Goal: Task Accomplishment & Management: Use online tool/utility

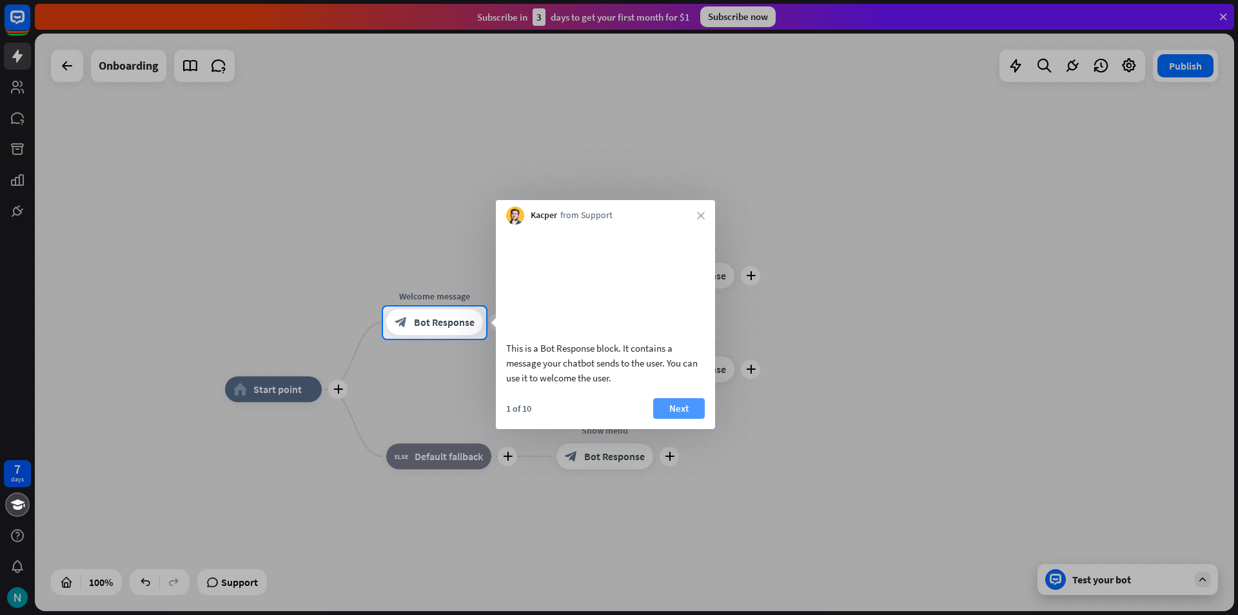
click at [683, 413] on button "Next" at bounding box center [679, 408] width 52 height 21
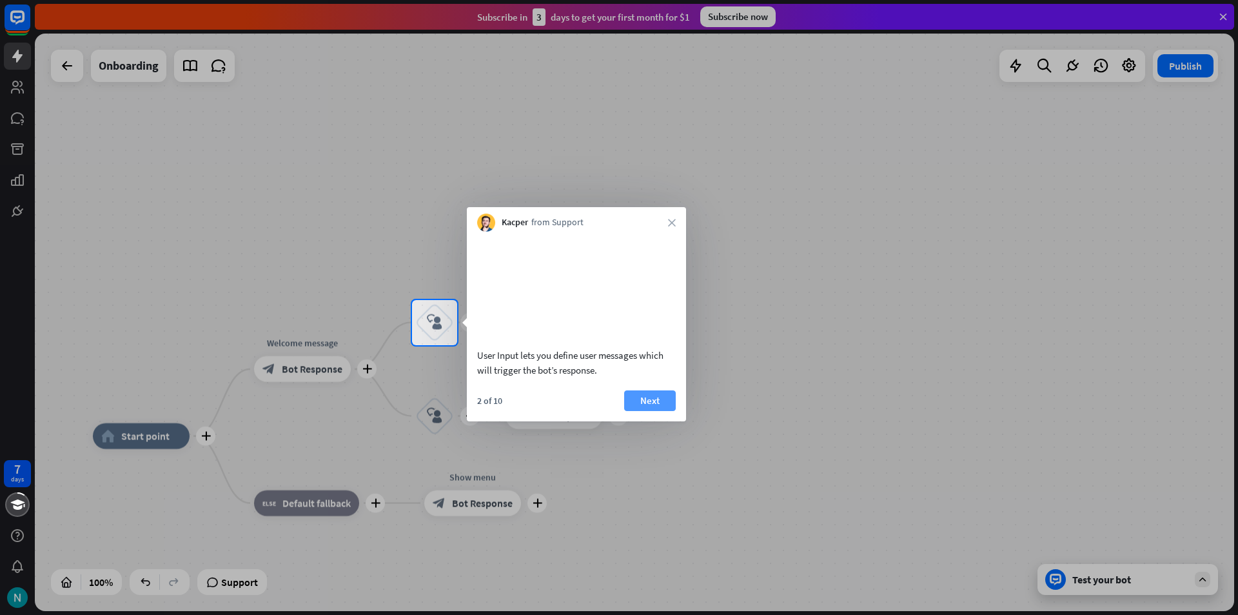
click at [660, 411] on button "Next" at bounding box center [650, 400] width 52 height 21
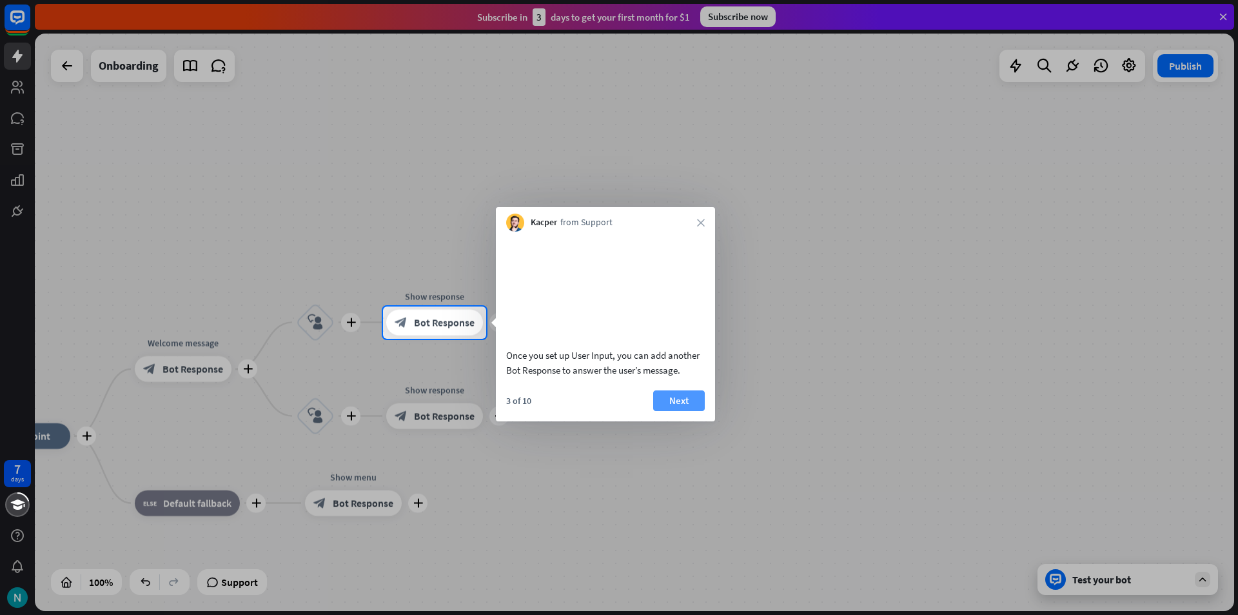
click at [695, 411] on button "Next" at bounding box center [679, 400] width 52 height 21
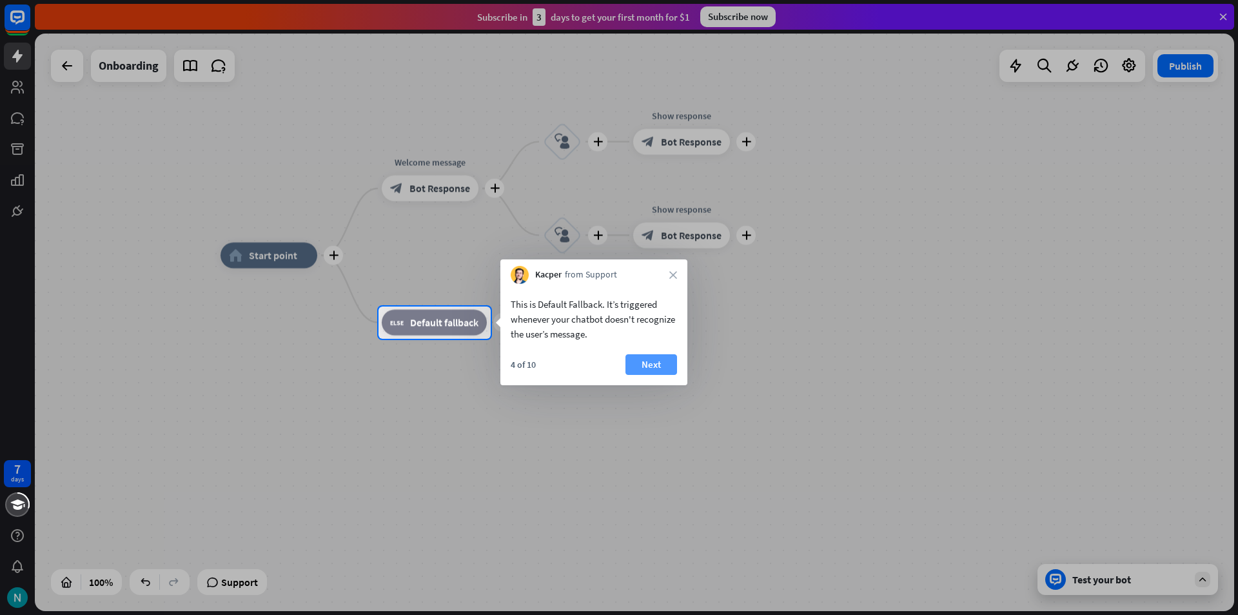
click at [646, 364] on button "Next" at bounding box center [652, 364] width 52 height 21
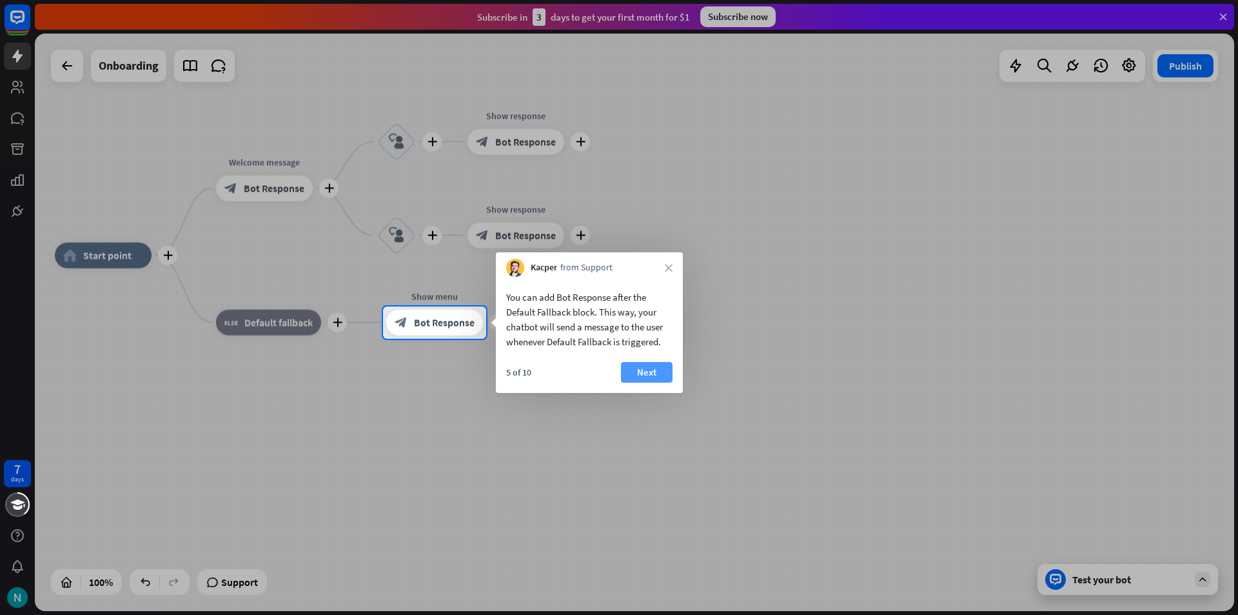
click at [656, 375] on button "Next" at bounding box center [647, 372] width 52 height 21
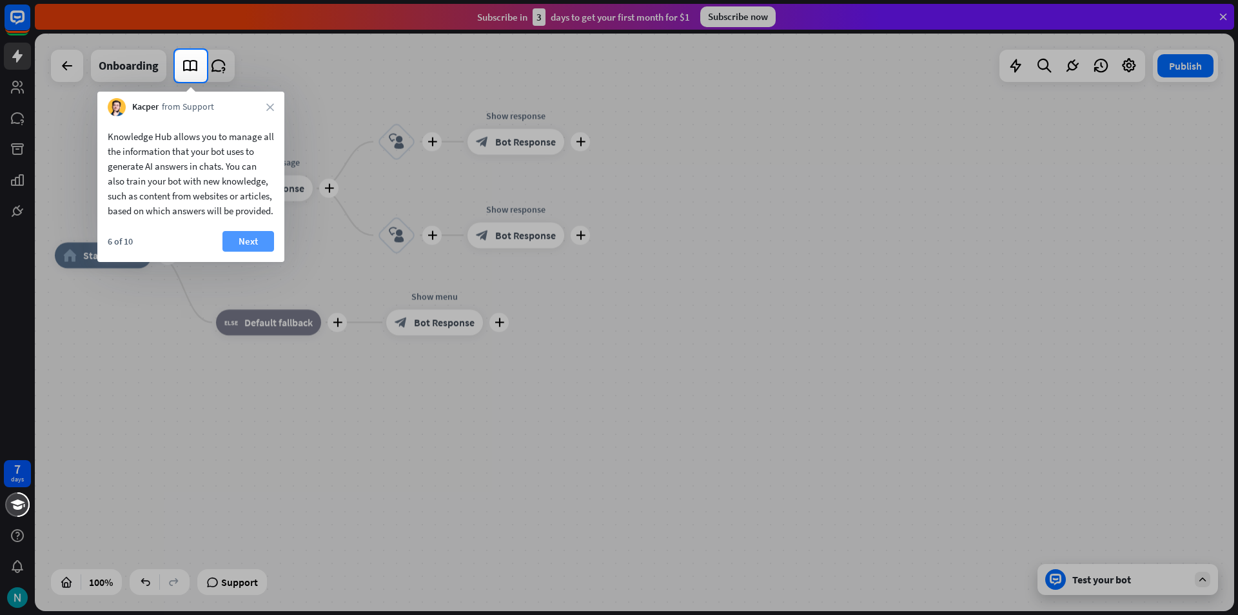
click at [241, 251] on button "Next" at bounding box center [248, 241] width 52 height 21
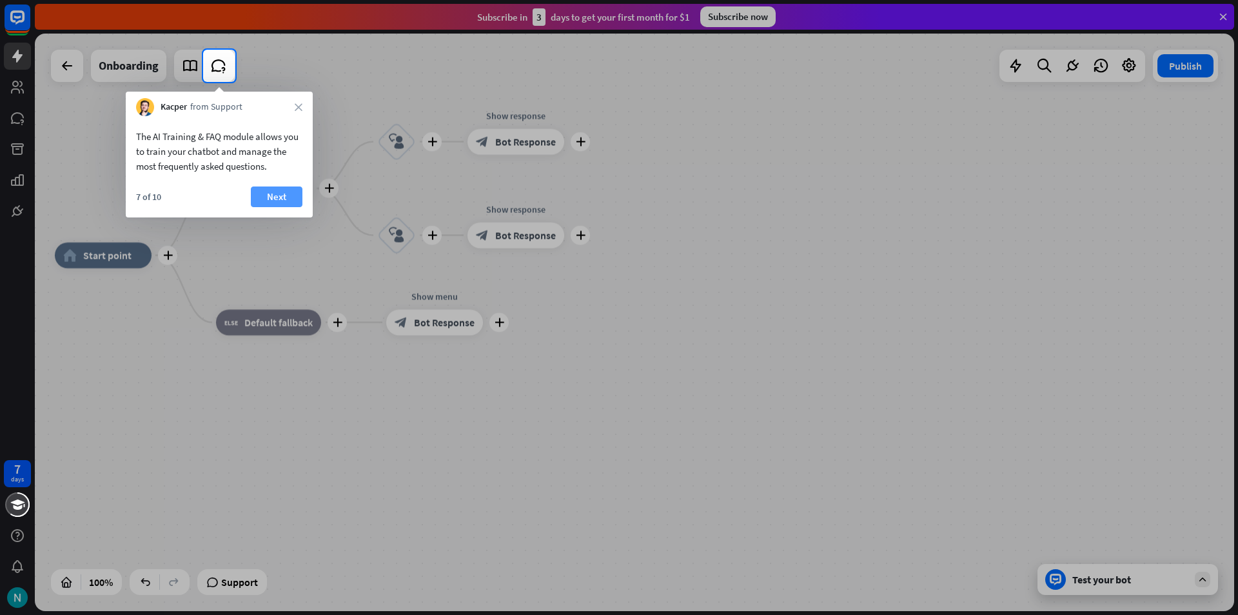
click at [264, 195] on button "Next" at bounding box center [277, 196] width 52 height 21
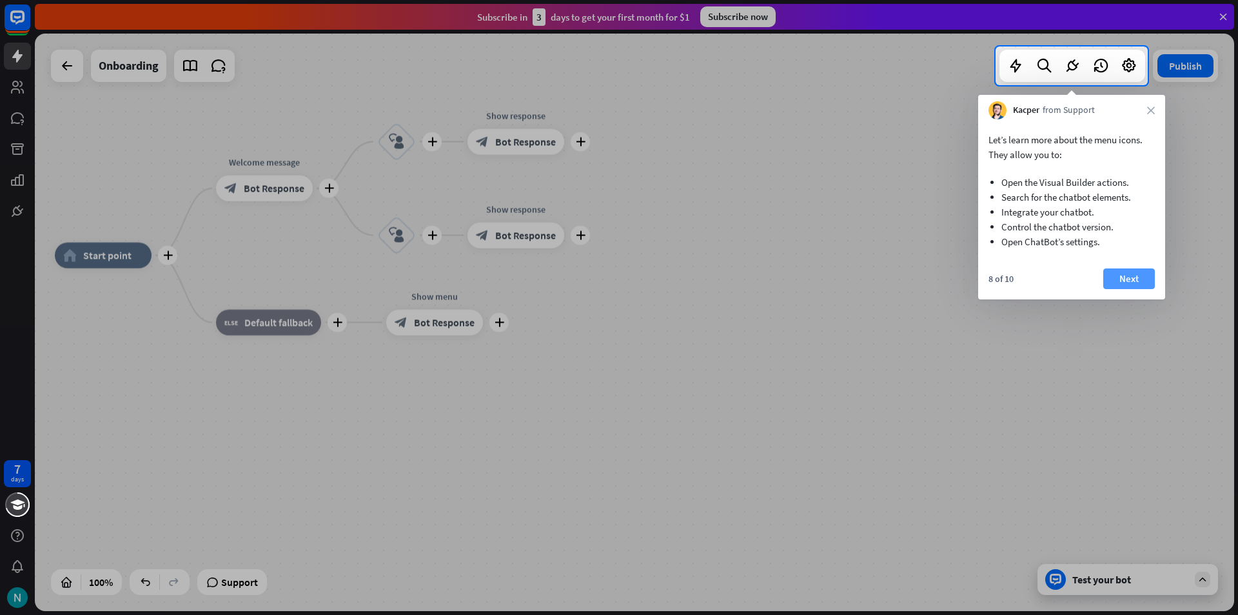
click at [1136, 275] on button "Next" at bounding box center [1129, 278] width 52 height 21
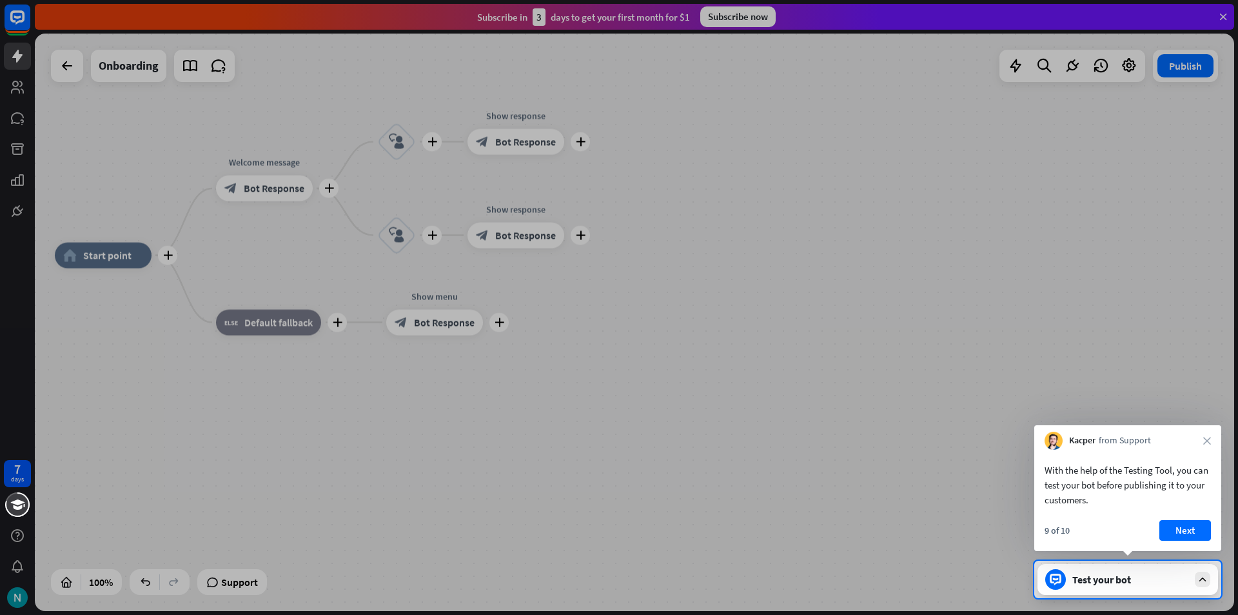
click at [1152, 580] on div "Test your bot" at bounding box center [1130, 579] width 116 height 13
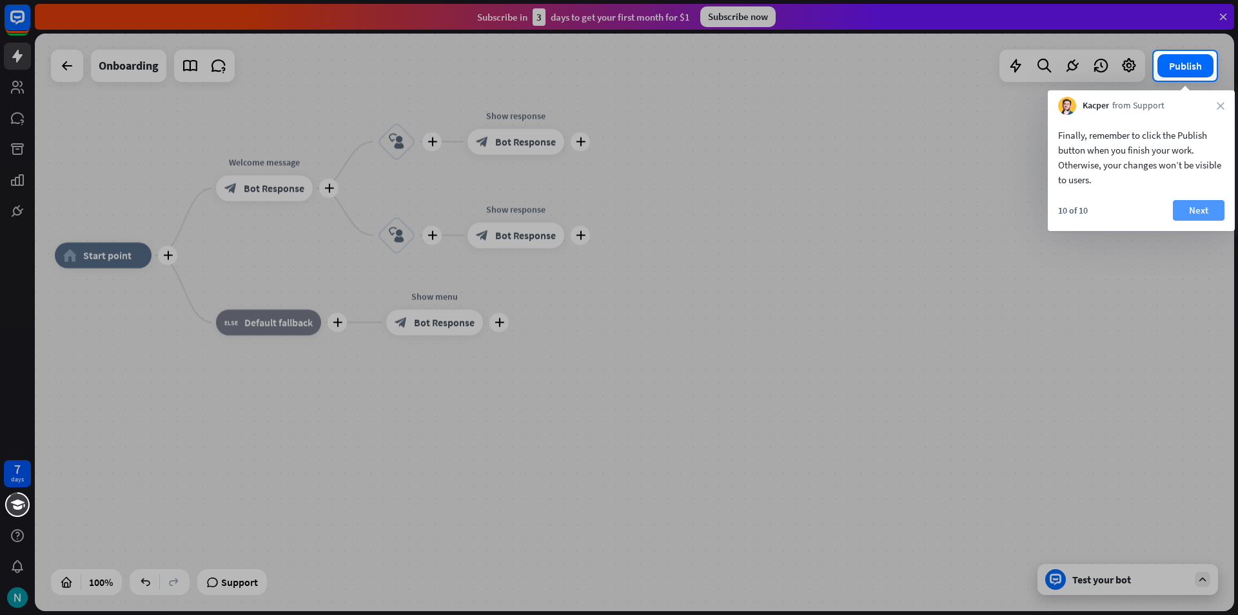
click at [1185, 216] on button "Next" at bounding box center [1199, 210] width 52 height 21
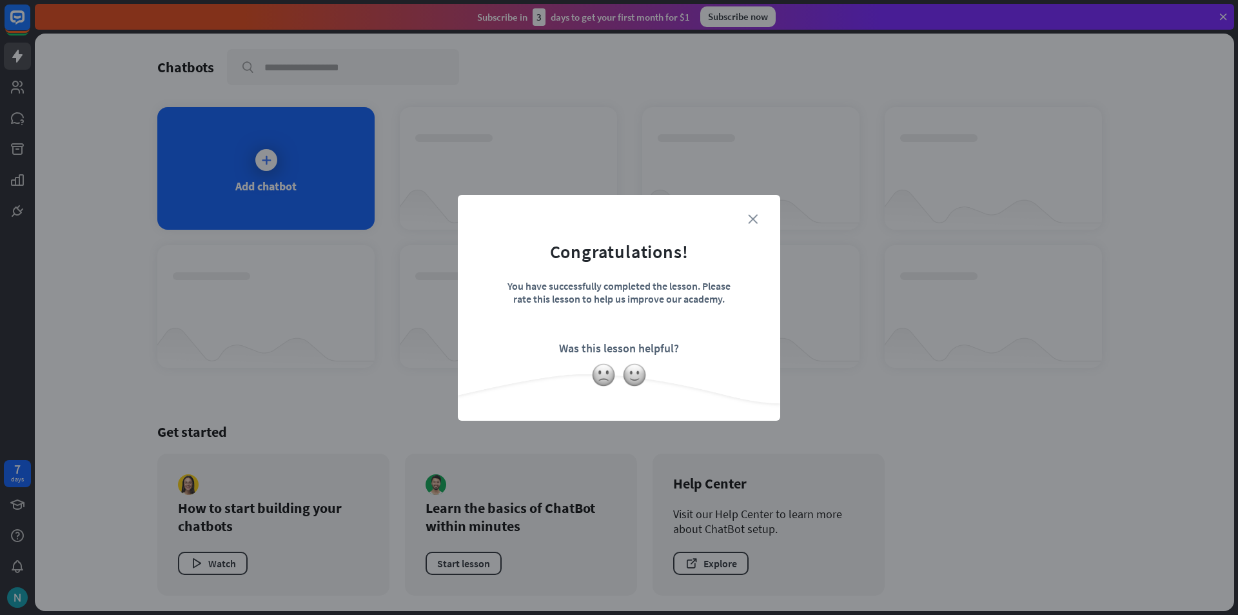
click at [749, 223] on icon "close" at bounding box center [753, 219] width 10 height 10
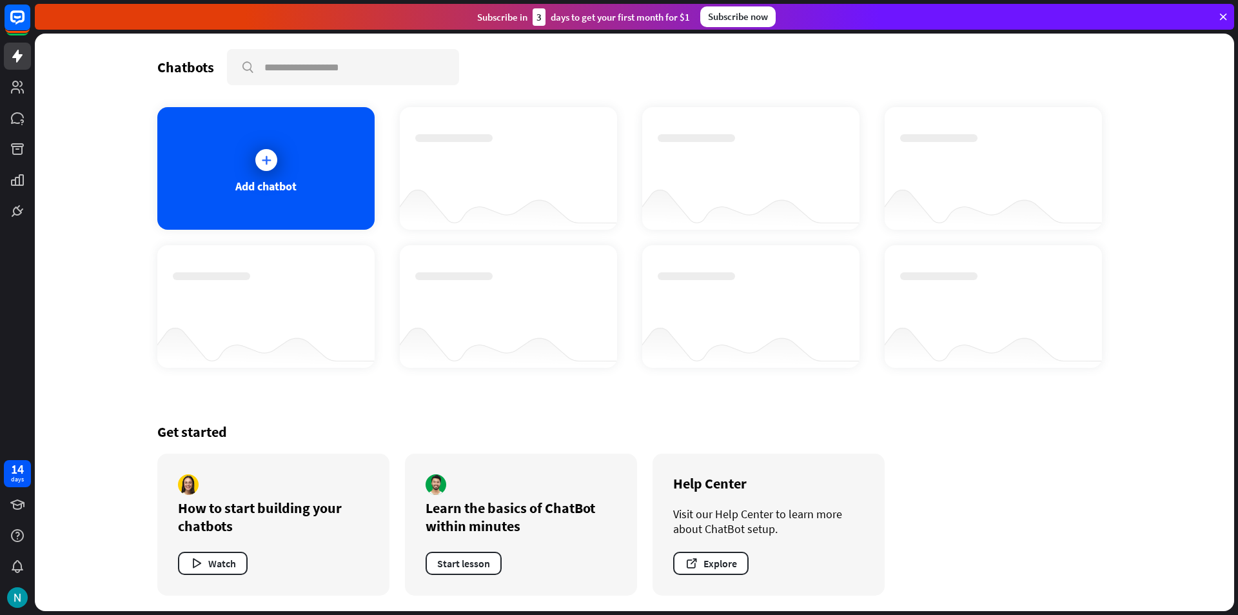
click at [282, 177] on div "Add chatbot" at bounding box center [265, 168] width 217 height 123
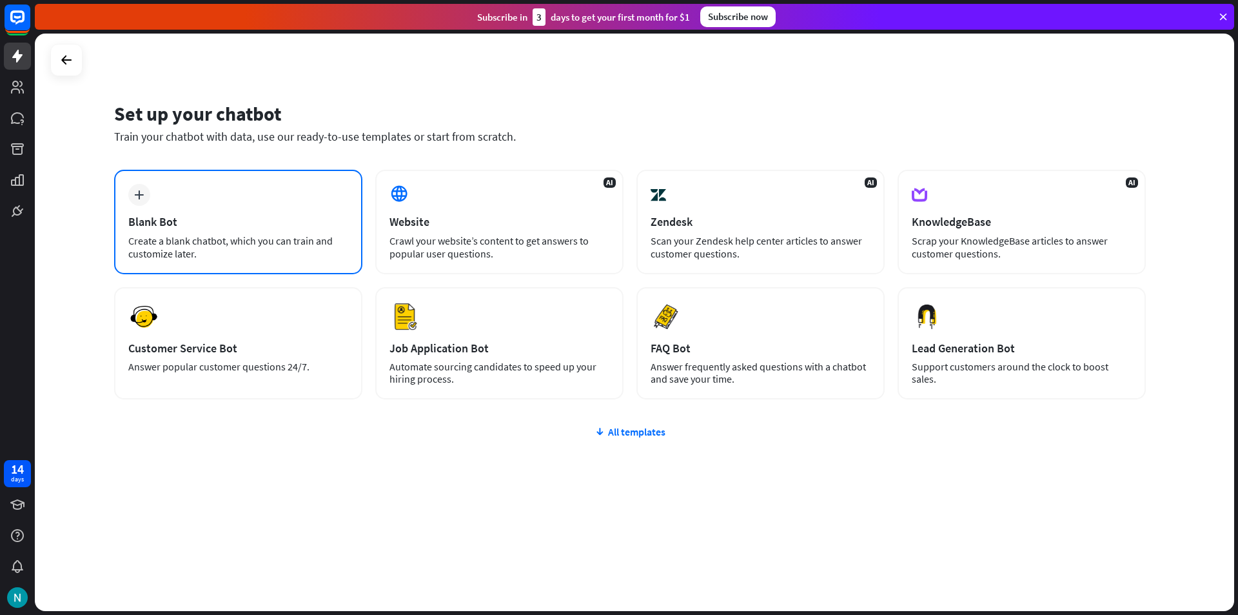
click at [298, 239] on div "Create a blank chatbot, which you can train and customize later." at bounding box center [238, 247] width 220 height 26
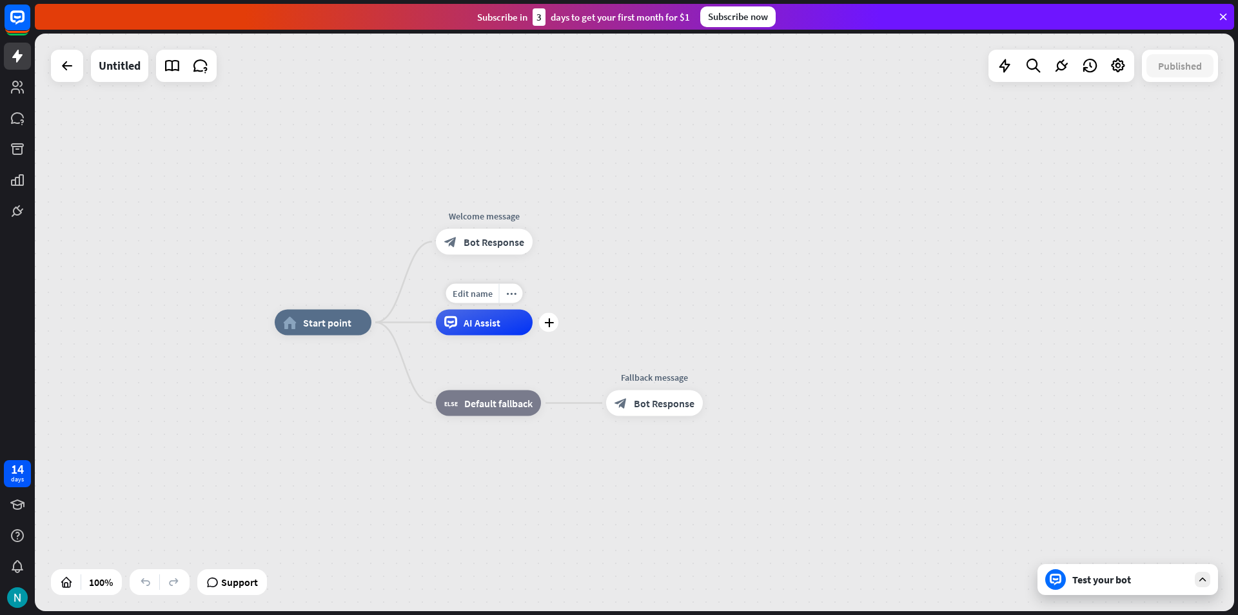
click at [503, 322] on div "AI Assist" at bounding box center [484, 323] width 97 height 26
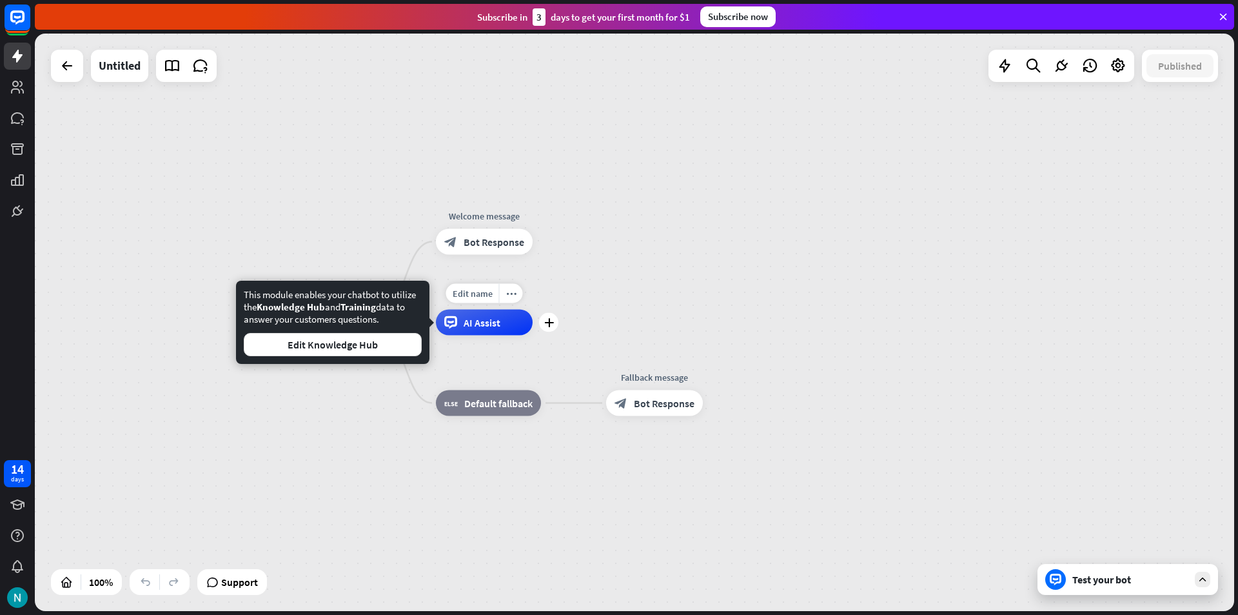
click at [682, 262] on div "home_2 Start point Welcome message block_bot_response Bot Response Edit name mo…" at bounding box center [634, 322] width 1199 height 577
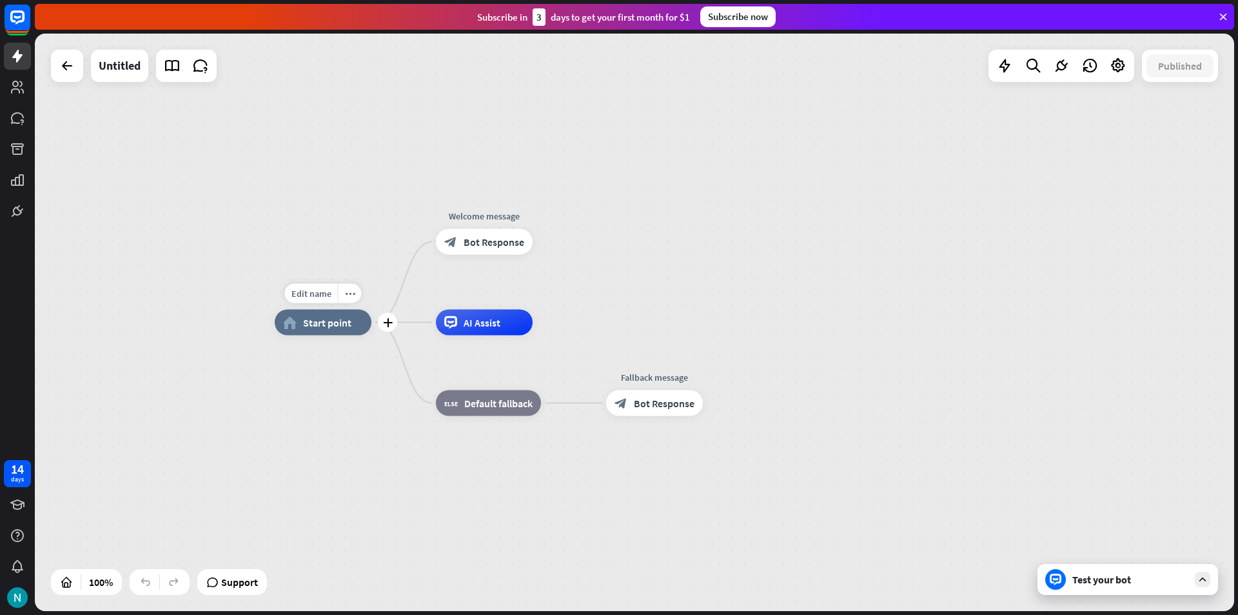
click at [324, 330] on div "home_2 Start point" at bounding box center [323, 323] width 97 height 26
click at [471, 249] on div "block_bot_response Bot Response" at bounding box center [484, 242] width 97 height 26
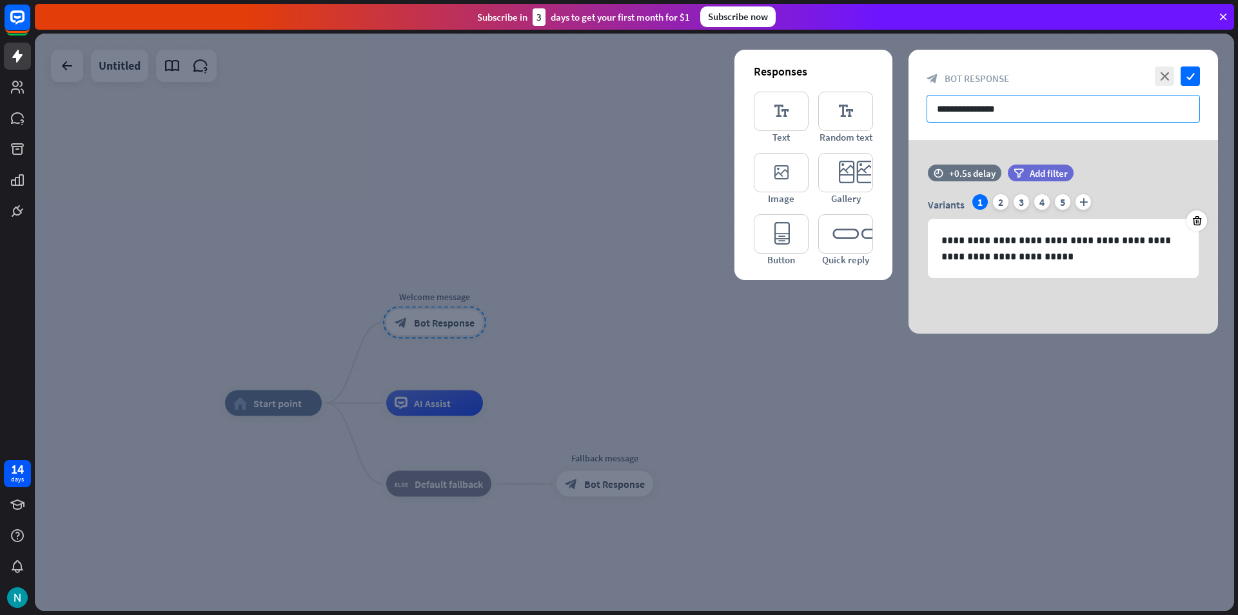
click at [1010, 97] on input "**********" at bounding box center [1063, 109] width 273 height 28
